Goal: Book appointment/travel/reservation

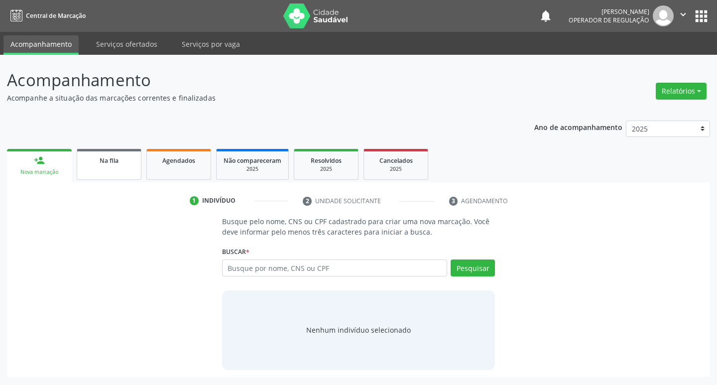
click at [121, 160] on div "Na fila" at bounding box center [109, 160] width 50 height 10
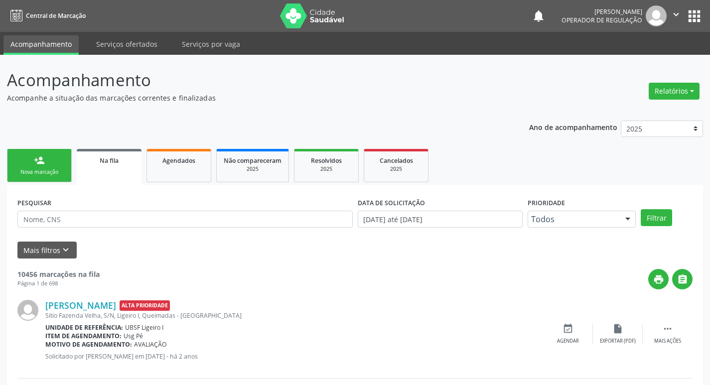
click at [44, 171] on div "Nova marcação" at bounding box center [39, 171] width 50 height 7
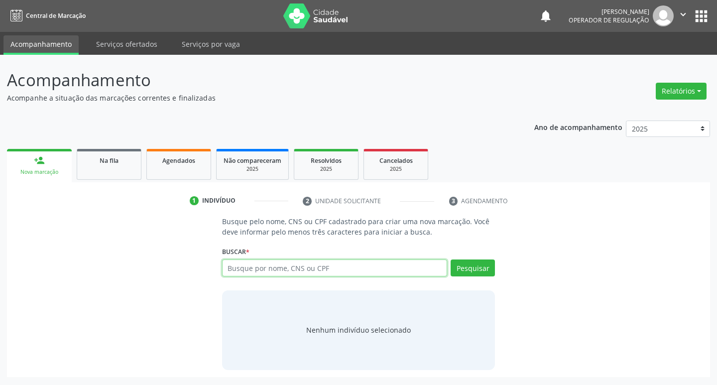
click at [259, 267] on input "text" at bounding box center [335, 268] width 226 height 17
click at [121, 162] on div "Na fila" at bounding box center [109, 160] width 50 height 10
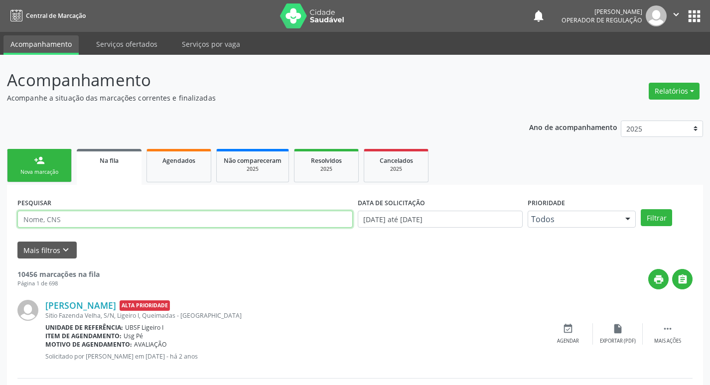
click at [102, 226] on input "text" at bounding box center [184, 219] width 335 height 17
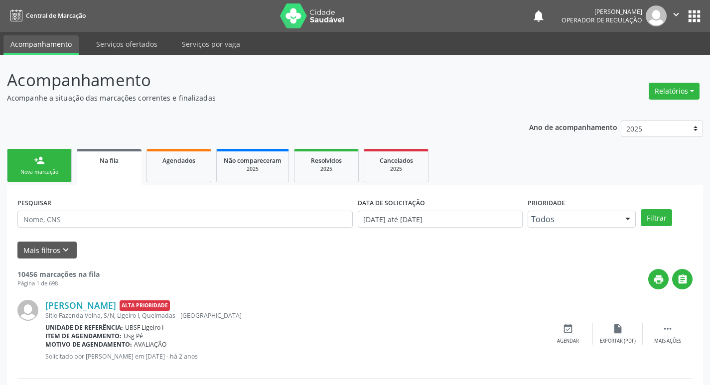
click at [78, 160] on link "Na fila" at bounding box center [109, 167] width 65 height 36
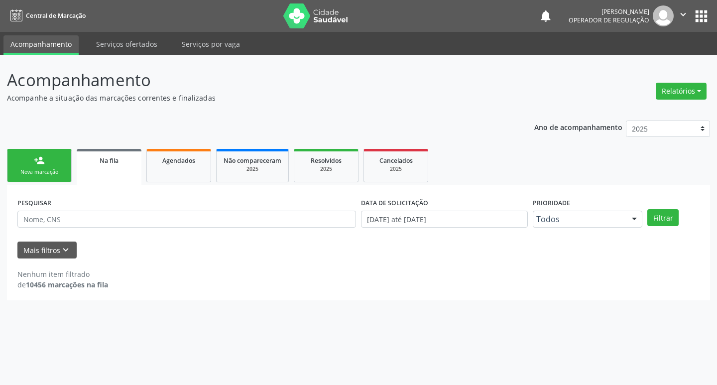
click at [49, 165] on link "person_add Nova marcação" at bounding box center [39, 165] width 65 height 33
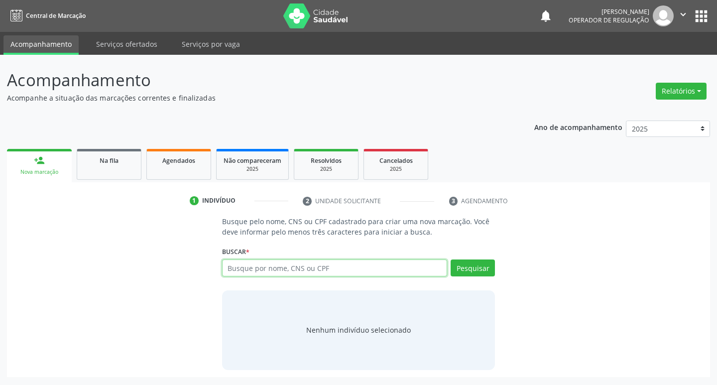
click at [281, 260] on input "text" at bounding box center [335, 268] width 226 height 17
type input "708700163351094"
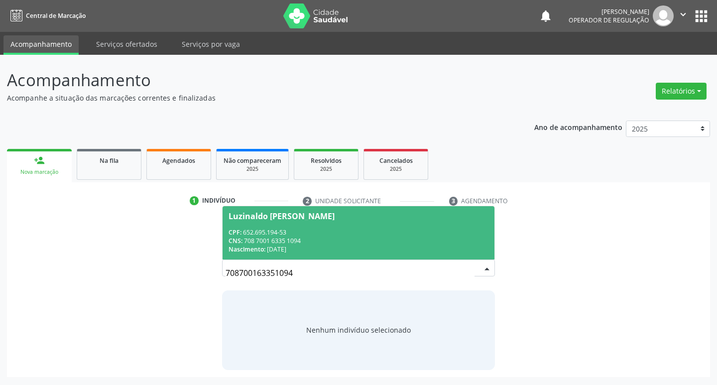
click at [287, 222] on span "Luzinaldo [PERSON_NAME] CPF: 652.695.194-53 CNS: 708 7001 6335 1094 Nascimento:…" at bounding box center [359, 232] width 273 height 53
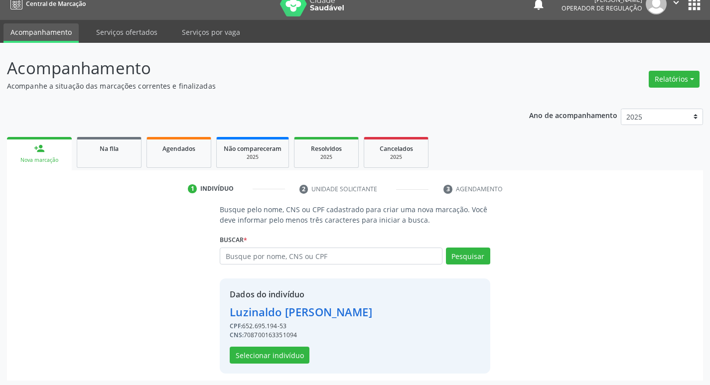
scroll to position [14, 0]
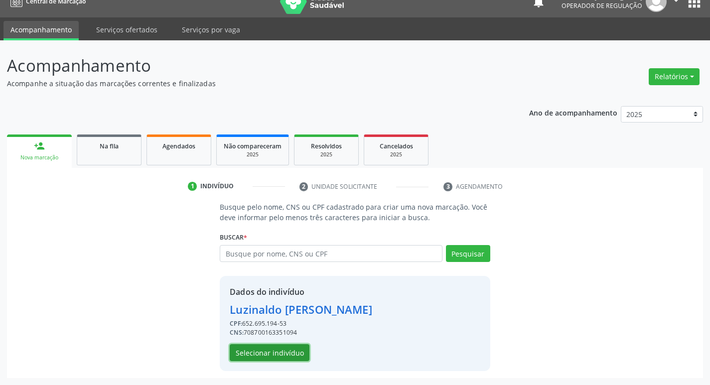
click at [262, 350] on button "Selecionar indivíduo" at bounding box center [270, 352] width 80 height 17
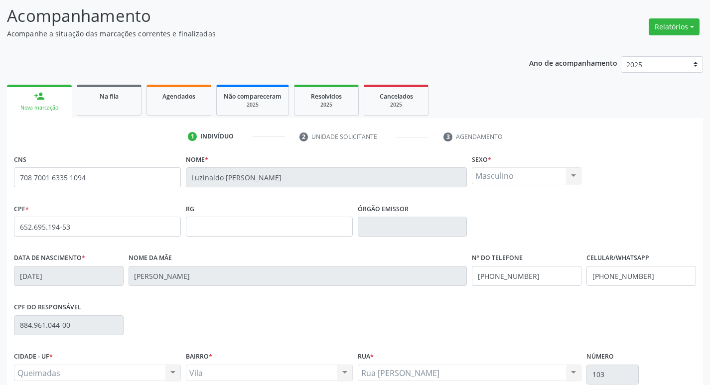
scroll to position [155, 0]
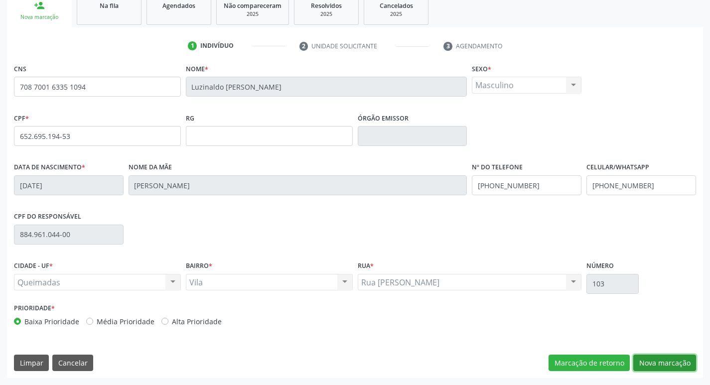
click at [666, 367] on button "Nova marcação" at bounding box center [664, 363] width 63 height 17
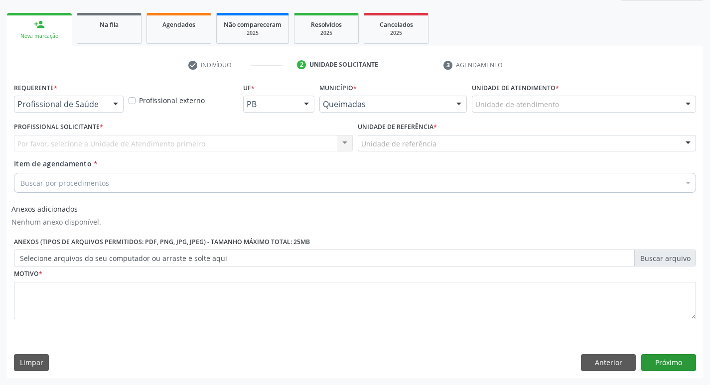
scroll to position [136, 0]
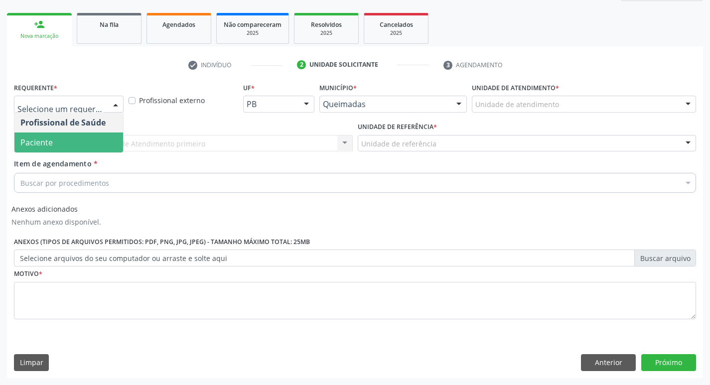
click at [37, 141] on span "Paciente" at bounding box center [36, 142] width 32 height 11
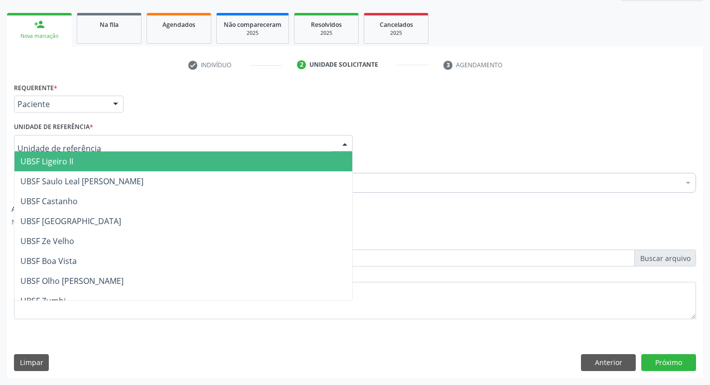
drag, startPoint x: 37, startPoint y: 141, endPoint x: 31, endPoint y: 142, distance: 5.5
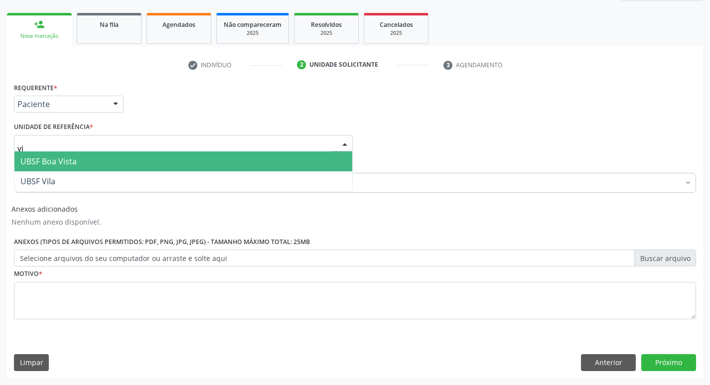
type input "vil"
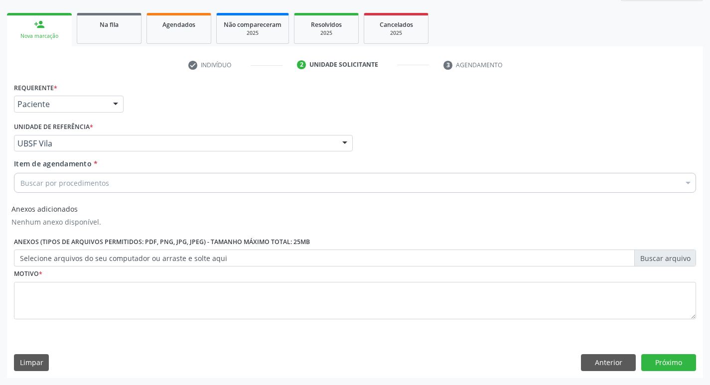
click at [125, 182] on div "Buscar por procedimentos" at bounding box center [355, 183] width 682 height 20
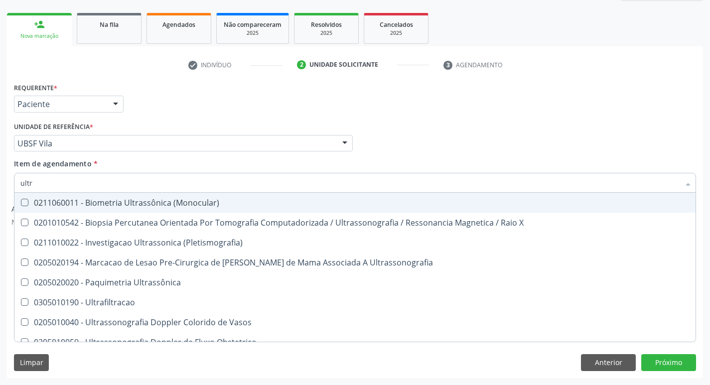
type input "ultra"
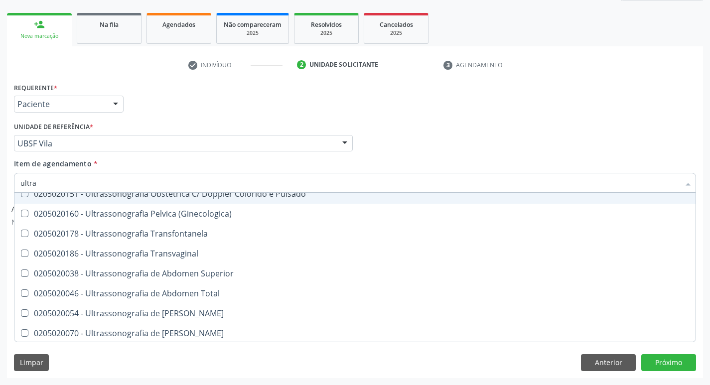
scroll to position [249, 0]
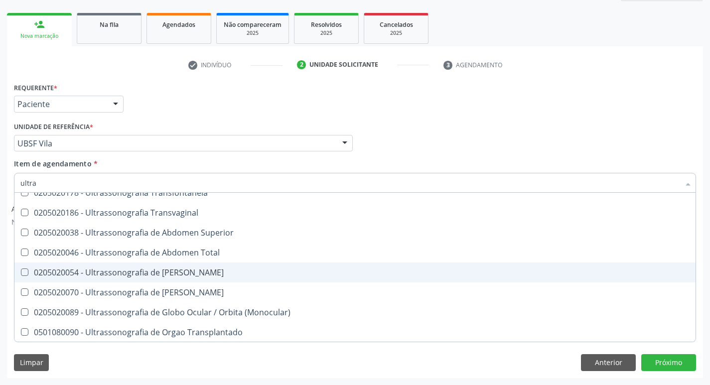
click at [197, 271] on div "0205020054 - Ultrassonografia de [PERSON_NAME]" at bounding box center [354, 273] width 669 height 8
checkbox Urinario "true"
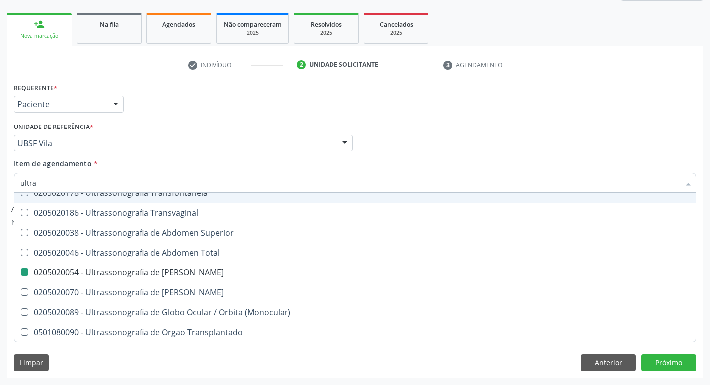
click at [501, 133] on div "Profissional Solicitante Por favor, selecione a Unidade de Atendimento primeiro…" at bounding box center [354, 139] width 687 height 39
checkbox X "true"
checkbox Urinario "false"
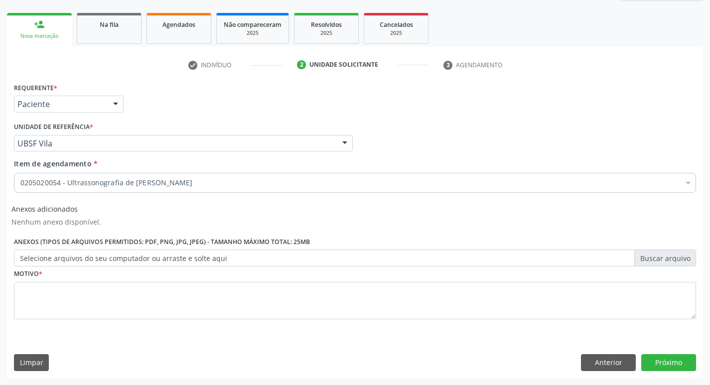
scroll to position [0, 0]
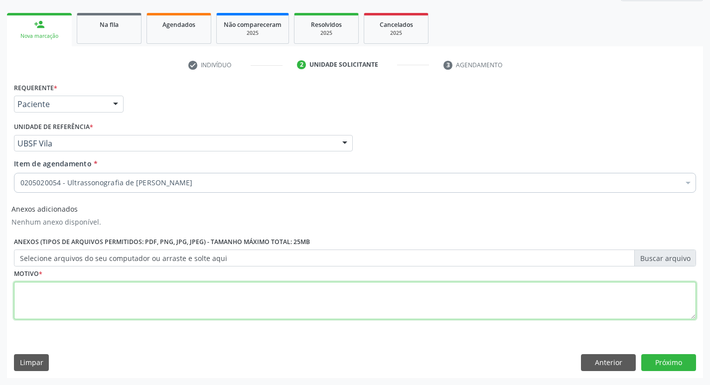
click at [86, 306] on textarea at bounding box center [355, 301] width 682 height 38
type textarea "avaliação"
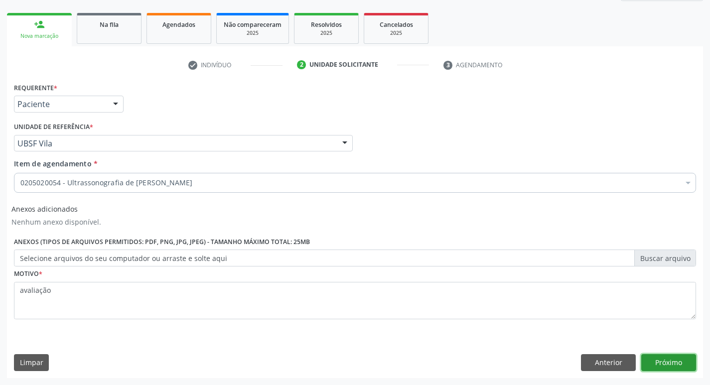
click at [678, 362] on button "Próximo" at bounding box center [668, 362] width 55 height 17
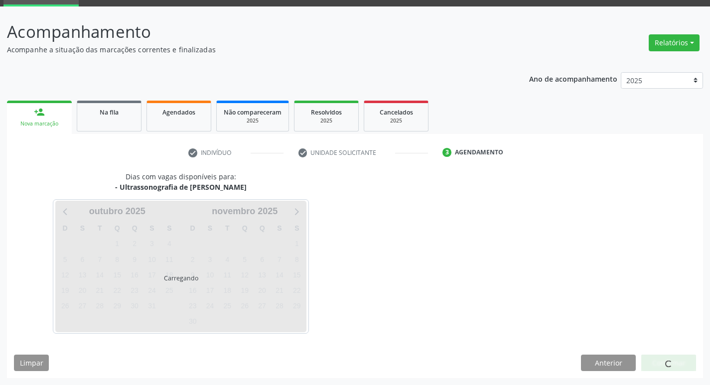
scroll to position [48, 0]
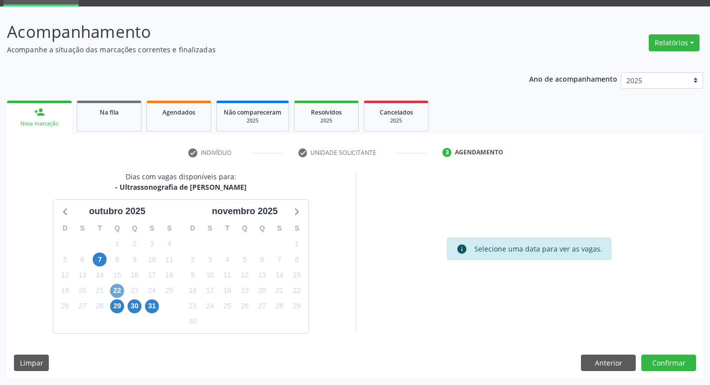
click at [124, 290] on span "22" at bounding box center [117, 291] width 14 height 14
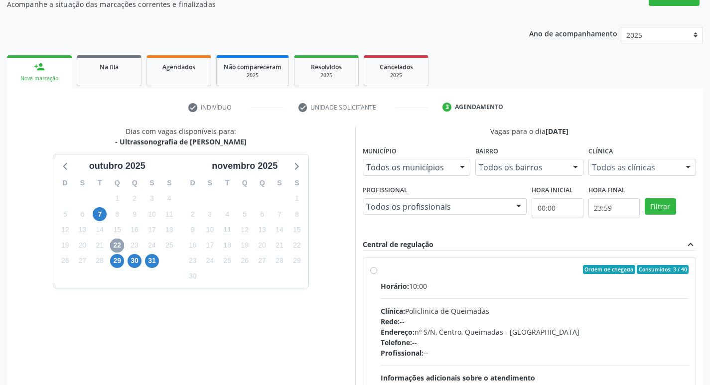
scroll to position [192, 0]
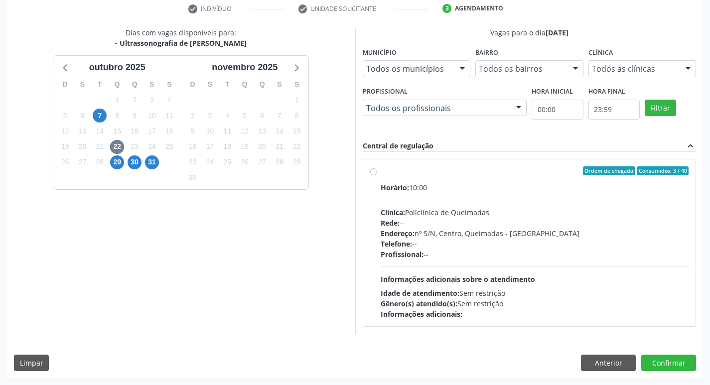
click at [595, 218] on div "Rede: --" at bounding box center [535, 223] width 308 height 10
click at [377, 175] on input "Ordem de chegada Consumidos: 3 / 40 Horário: 10:00 Clínica: Policlinica de Quei…" at bounding box center [373, 170] width 7 height 9
radio input "true"
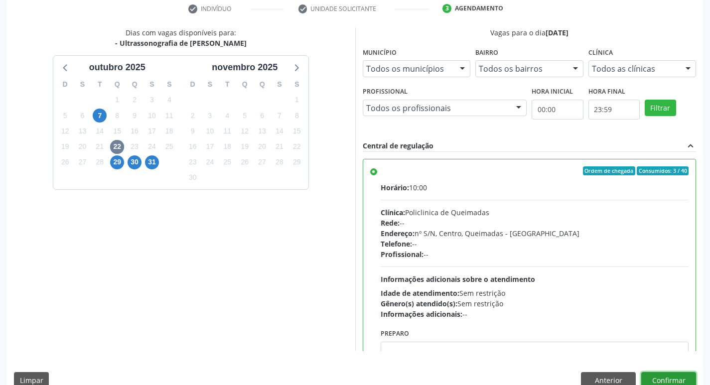
click at [676, 375] on button "Confirmar" at bounding box center [668, 380] width 55 height 17
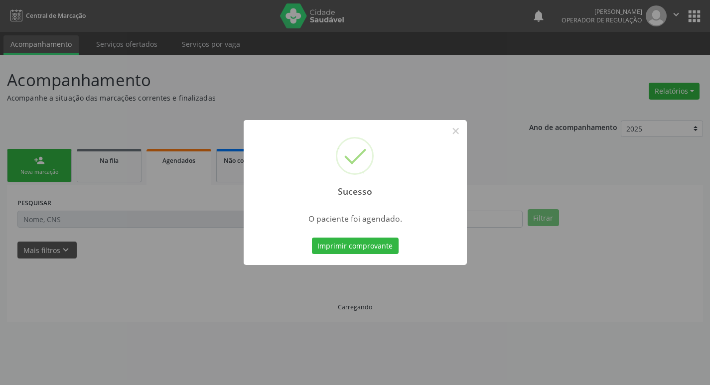
scroll to position [0, 0]
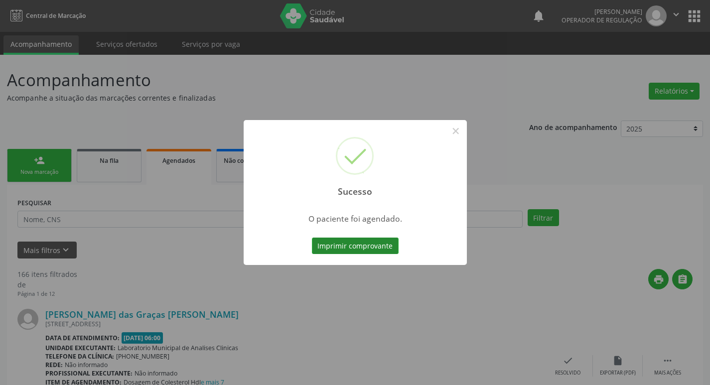
click at [330, 254] on button "Imprimir comprovante" at bounding box center [355, 246] width 87 height 17
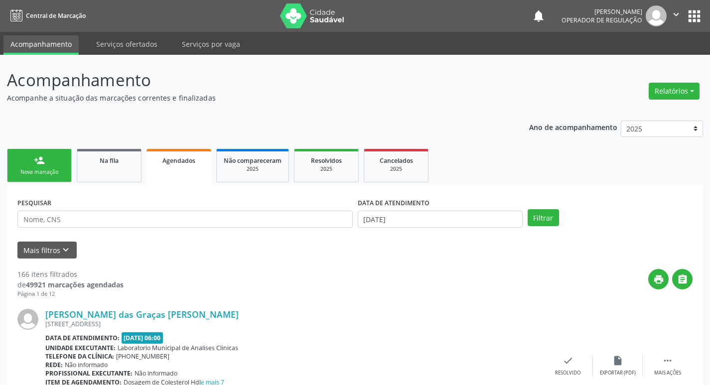
click at [48, 162] on link "person_add Nova marcação" at bounding box center [39, 165] width 65 height 33
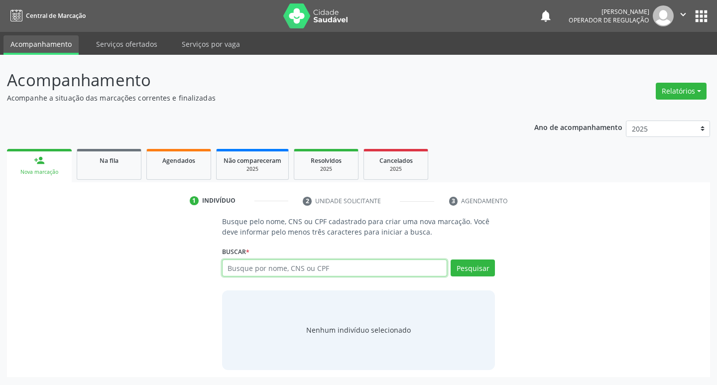
click at [254, 266] on input "text" at bounding box center [335, 268] width 226 height 17
type input "700104912645110"
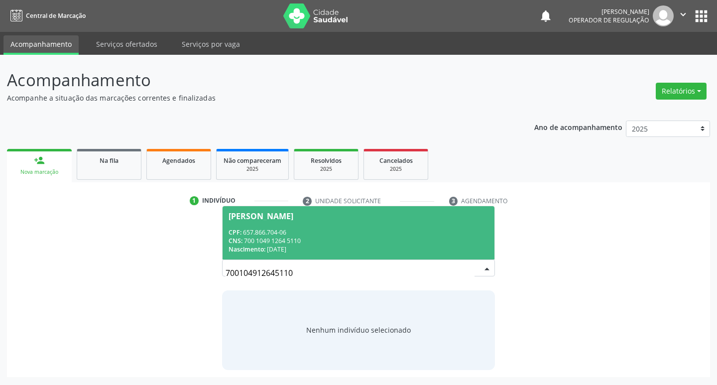
click at [286, 219] on div "[PERSON_NAME]" at bounding box center [261, 216] width 65 height 8
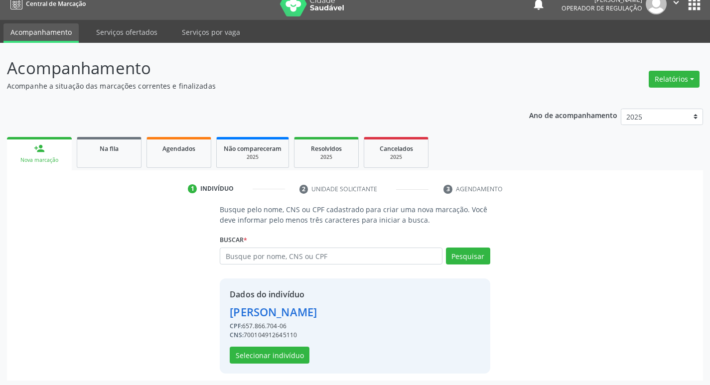
scroll to position [14, 0]
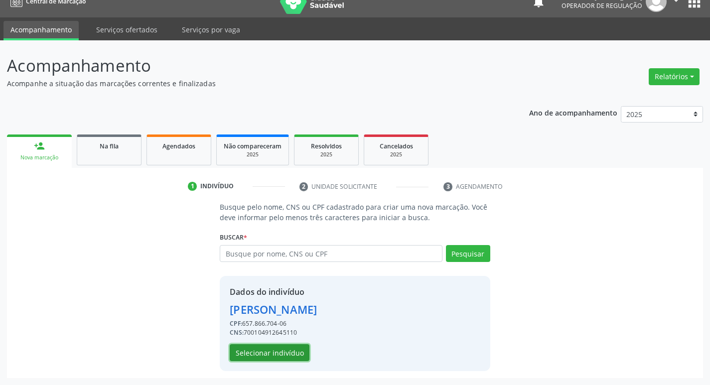
click at [265, 354] on button "Selecionar indivíduo" at bounding box center [270, 352] width 80 height 17
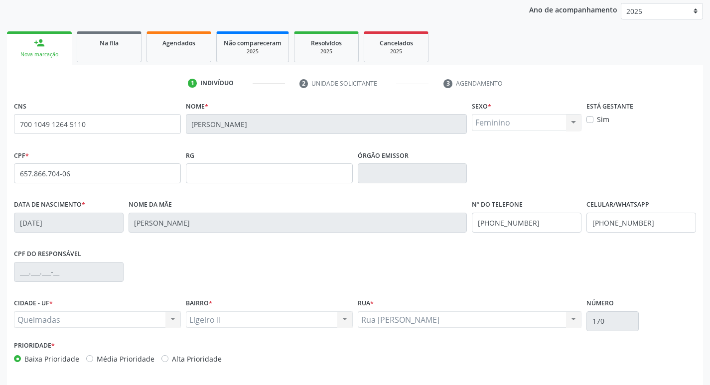
scroll to position [155, 0]
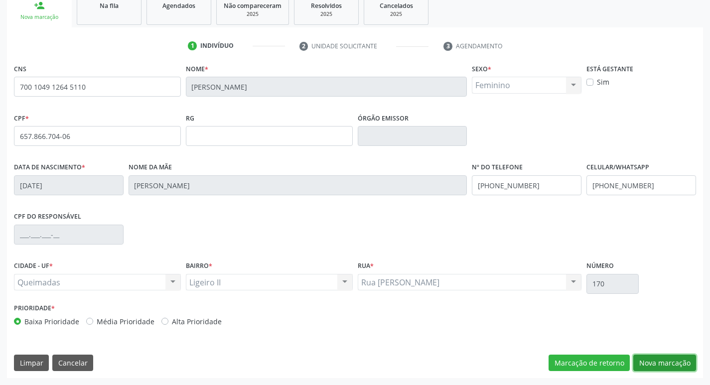
click at [647, 358] on button "Nova marcação" at bounding box center [664, 363] width 63 height 17
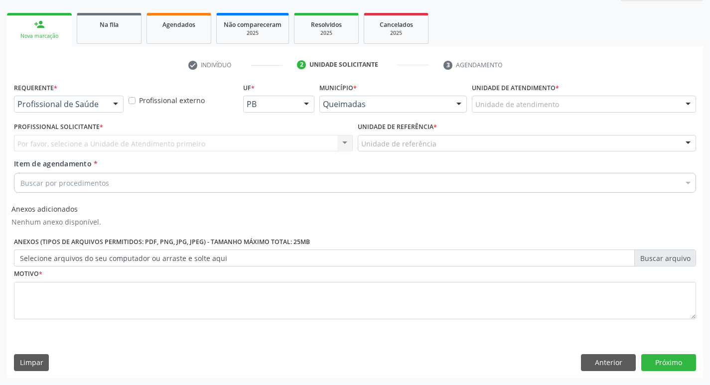
scroll to position [136, 0]
drag, startPoint x: 106, startPoint y: 111, endPoint x: 96, endPoint y: 124, distance: 16.4
click at [104, 113] on div "Profissional de Saúde Profissional de Saúde Paciente Nenhum resultado encontrad…" at bounding box center [69, 104] width 110 height 17
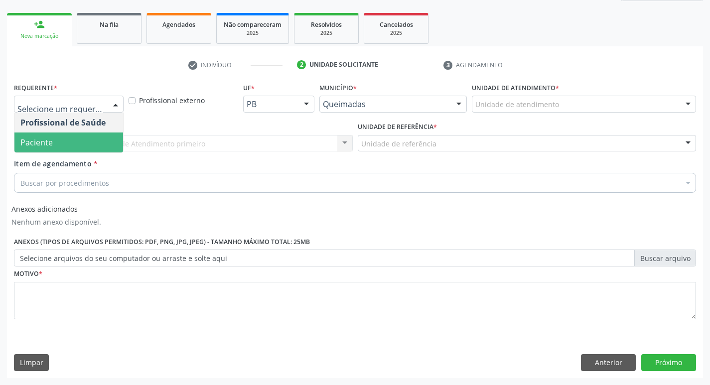
click at [78, 149] on span "Paciente" at bounding box center [68, 143] width 109 height 20
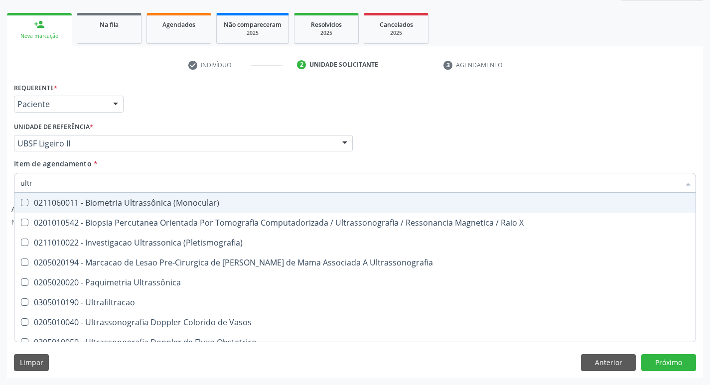
type input "ultra"
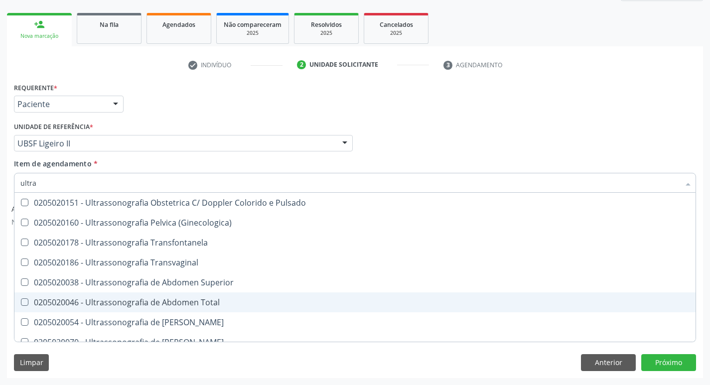
scroll to position [249, 0]
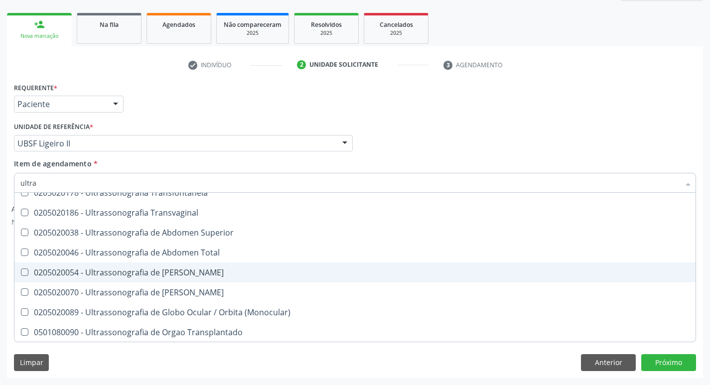
click at [226, 272] on div "0205020054 - Ultrassonografia de [PERSON_NAME]" at bounding box center [354, 273] width 669 height 8
checkbox Urinario "true"
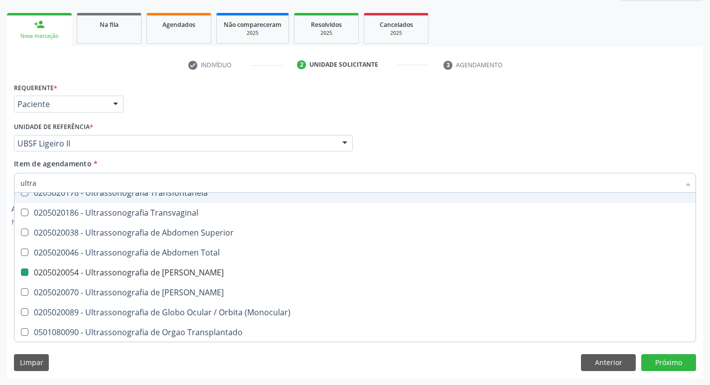
drag, startPoint x: 362, startPoint y: 95, endPoint x: 253, endPoint y: 210, distance: 158.6
click at [362, 94] on div "Requerente * Paciente Profissional de Saúde Paciente Nenhum resultado encontrad…" at bounding box center [354, 99] width 687 height 39
checkbox X "true"
checkbox Urinario "false"
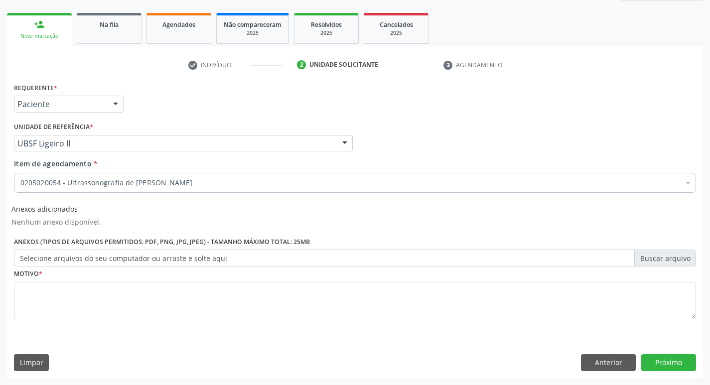
scroll to position [0, 0]
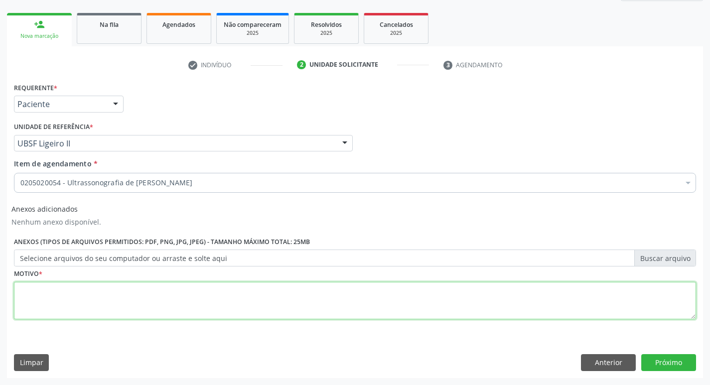
click at [67, 312] on textarea at bounding box center [355, 301] width 682 height 38
type textarea "avaliação"
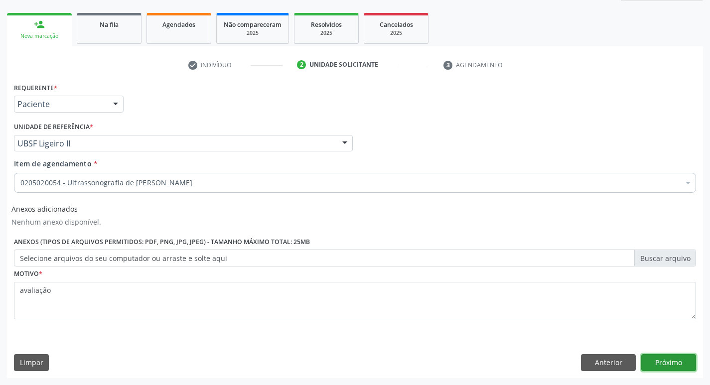
click at [654, 357] on button "Próximo" at bounding box center [668, 362] width 55 height 17
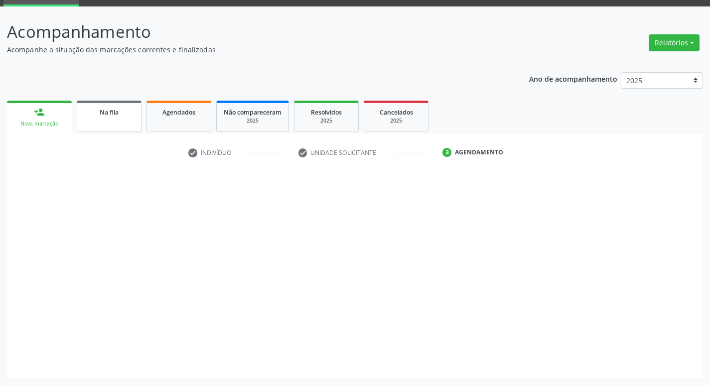
scroll to position [48, 0]
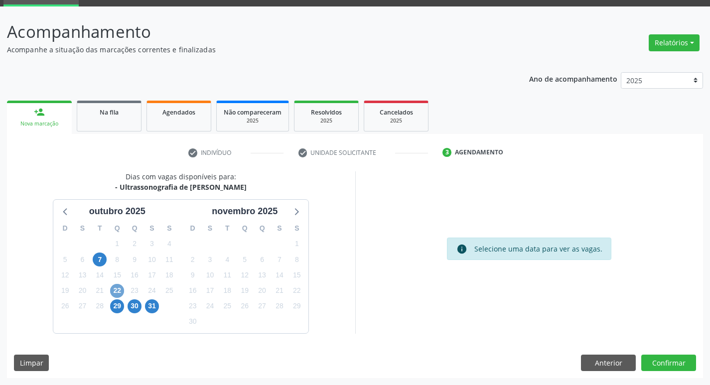
click at [118, 289] on span "22" at bounding box center [117, 291] width 14 height 14
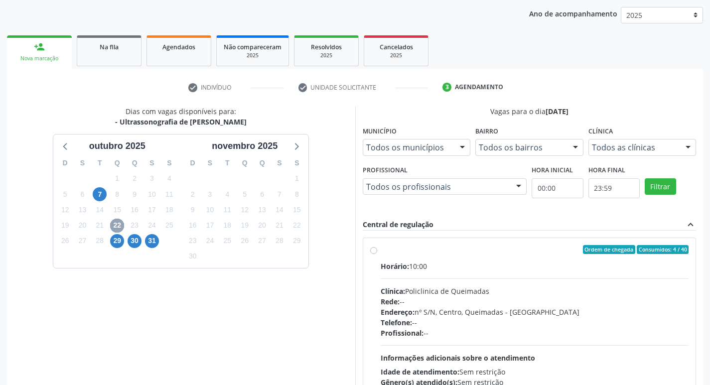
scroll to position [192, 0]
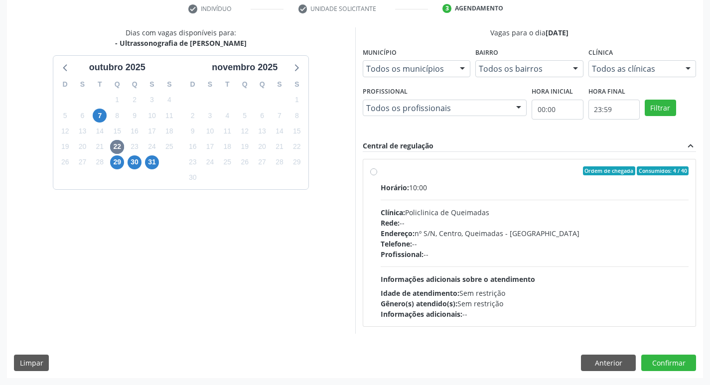
click at [534, 233] on div "Endereço: nº S/N, Centro, Queimadas - [GEOGRAPHIC_DATA]" at bounding box center [535, 233] width 308 height 10
click at [377, 175] on input "Ordem de chegada Consumidos: 4 / 40 Horário: 10:00 Clínica: Policlinica de Quei…" at bounding box center [373, 170] width 7 height 9
radio input "true"
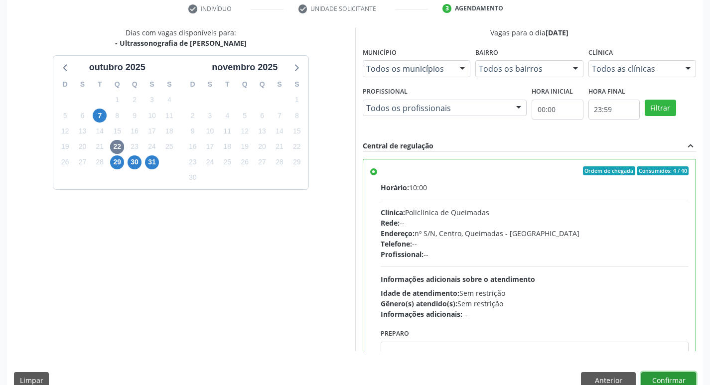
click at [675, 373] on button "Confirmar" at bounding box center [668, 380] width 55 height 17
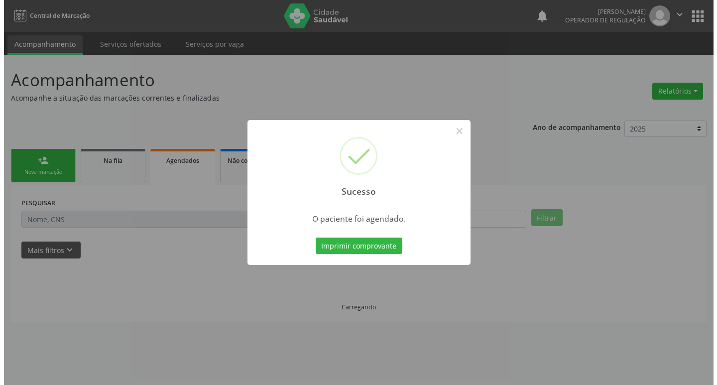
scroll to position [0, 0]
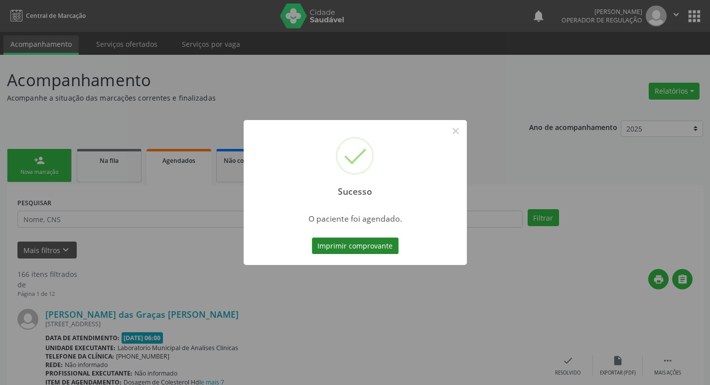
click at [368, 252] on button "Imprimir comprovante" at bounding box center [355, 246] width 87 height 17
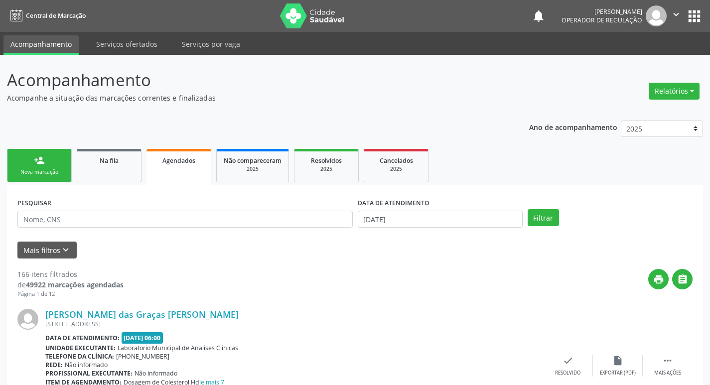
click at [60, 166] on link "person_add Nova marcação" at bounding box center [39, 165] width 65 height 33
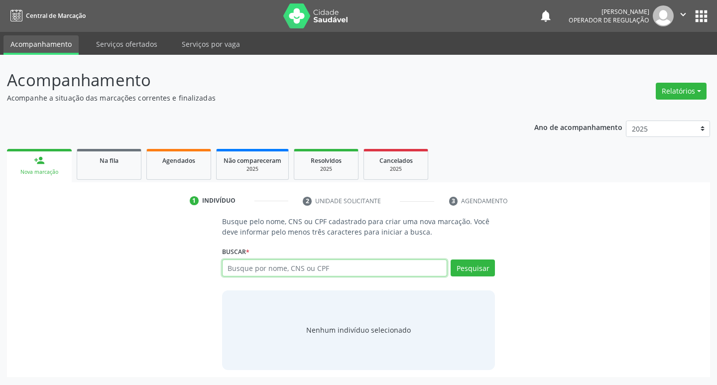
click at [323, 267] on input "text" at bounding box center [335, 268] width 226 height 17
type input "709204213369931"
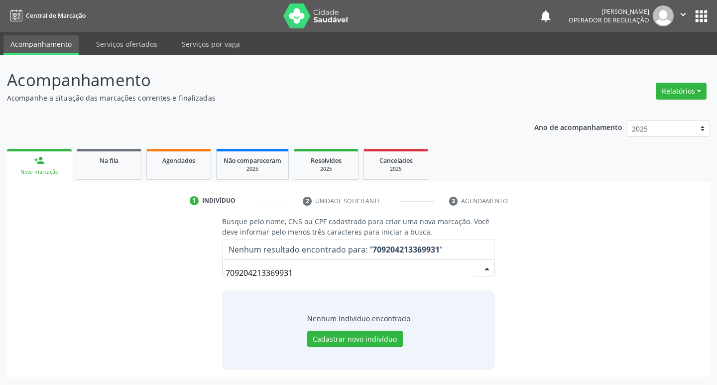
drag, startPoint x: 313, startPoint y: 264, endPoint x: 36, endPoint y: 269, distance: 277.5
click at [36, 269] on div "Busque pelo nome, CNS ou CPF cadastrado para criar uma nova marcação. Você deve…" at bounding box center [359, 292] width 690 height 153
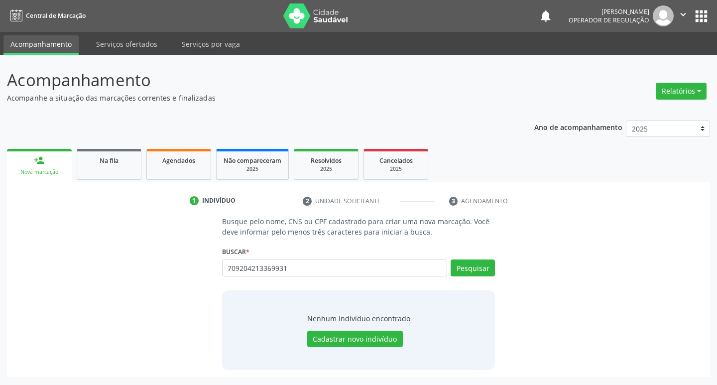
type input "709204213369931"
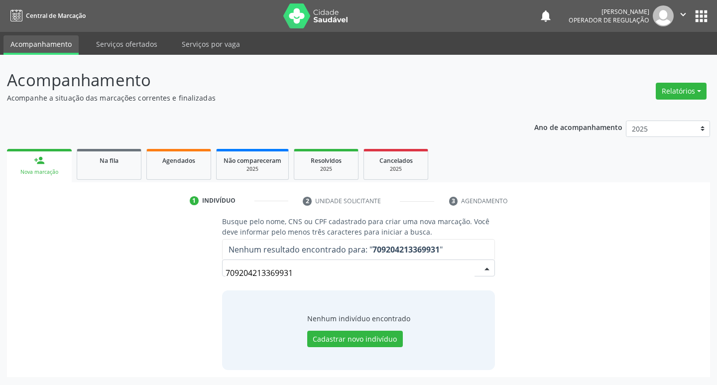
drag, startPoint x: 348, startPoint y: 272, endPoint x: 50, endPoint y: 275, distance: 297.5
click at [51, 275] on div "Busque pelo nome, CNS ou CPF cadastrado para criar uma nova marcação. Você deve…" at bounding box center [359, 292] width 690 height 153
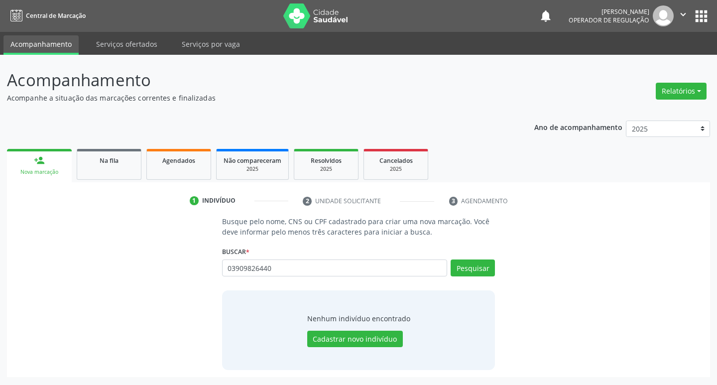
type input "03909826440"
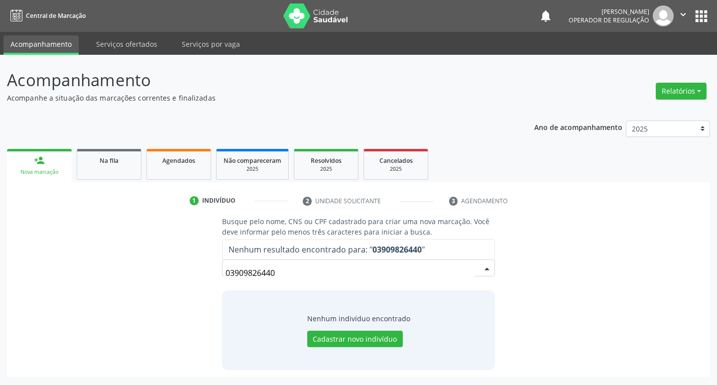
drag, startPoint x: 300, startPoint y: 279, endPoint x: 274, endPoint y: 285, distance: 27.1
click at [274, 285] on div "Busque pelo nome, CNS ou CPF cadastrado para criar uma nova marcação. Você deve…" at bounding box center [358, 292] width 287 height 153
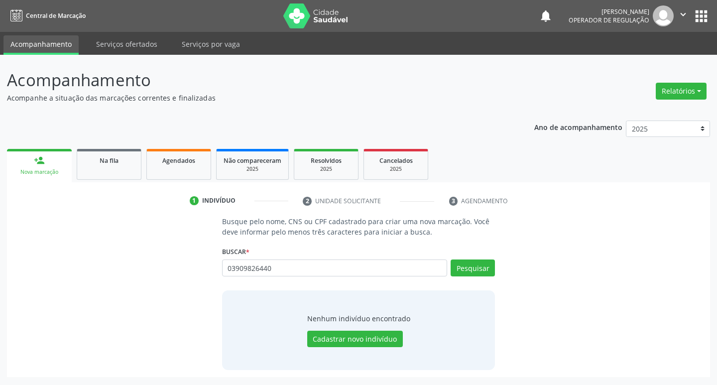
click at [462, 338] on div "Nenhum indivíduo encontrado Cadastrar novo indivíduo" at bounding box center [359, 330] width 274 height 80
click at [481, 271] on button "Pesquisar" at bounding box center [473, 268] width 44 height 17
click at [276, 276] on input "03909826440" at bounding box center [335, 268] width 226 height 17
type input "709204213369931"
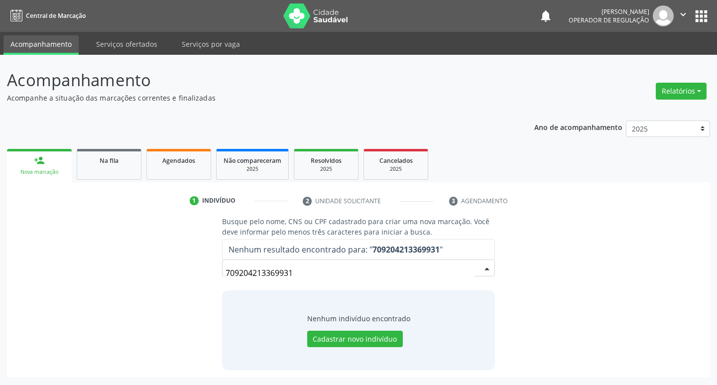
click at [705, 10] on button "apps" at bounding box center [701, 15] width 17 height 17
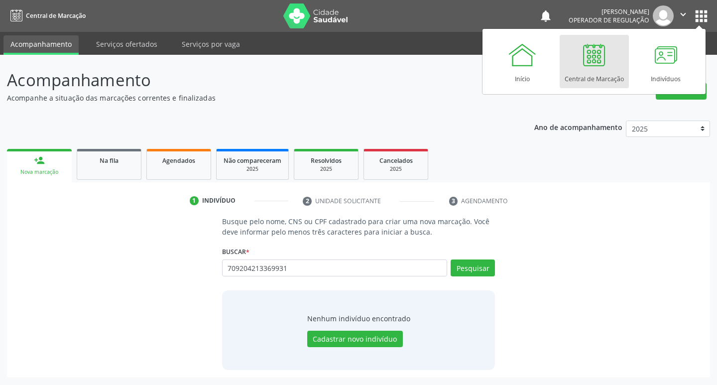
drag, startPoint x: 314, startPoint y: 258, endPoint x: 305, endPoint y: 261, distance: 9.9
click at [305, 261] on div "Buscar * 709204213369931 Busque por nome, CNS ou CPF Nenhum resultado encontrad…" at bounding box center [359, 263] width 274 height 39
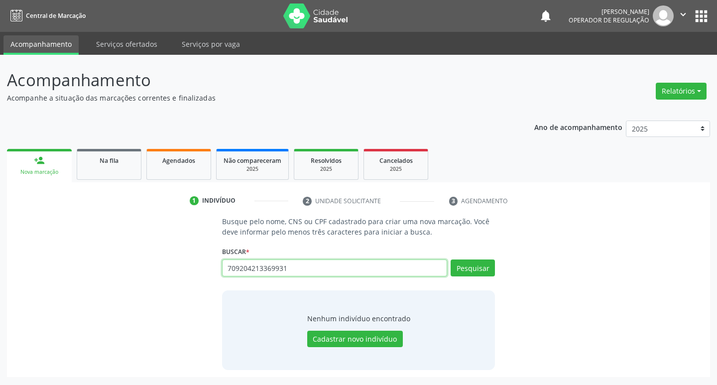
click at [305, 270] on input "709204213369931" at bounding box center [335, 268] width 226 height 17
type input "898003202059914"
